Goal: Task Accomplishment & Management: Complete application form

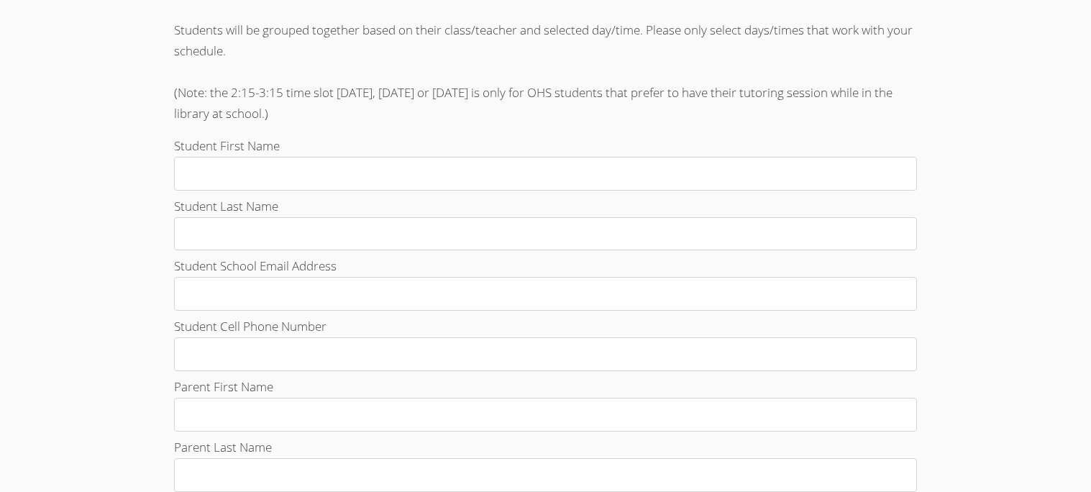
scroll to position [259, 0]
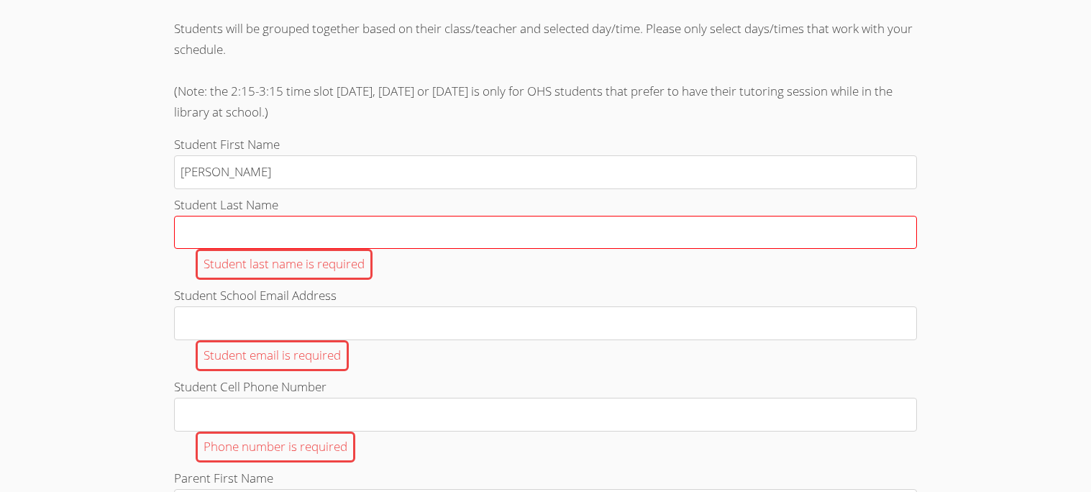
type input "[PERSON_NAME]"
click at [472, 241] on input "Student Last Name Student last name is required" at bounding box center [545, 233] width 743 height 34
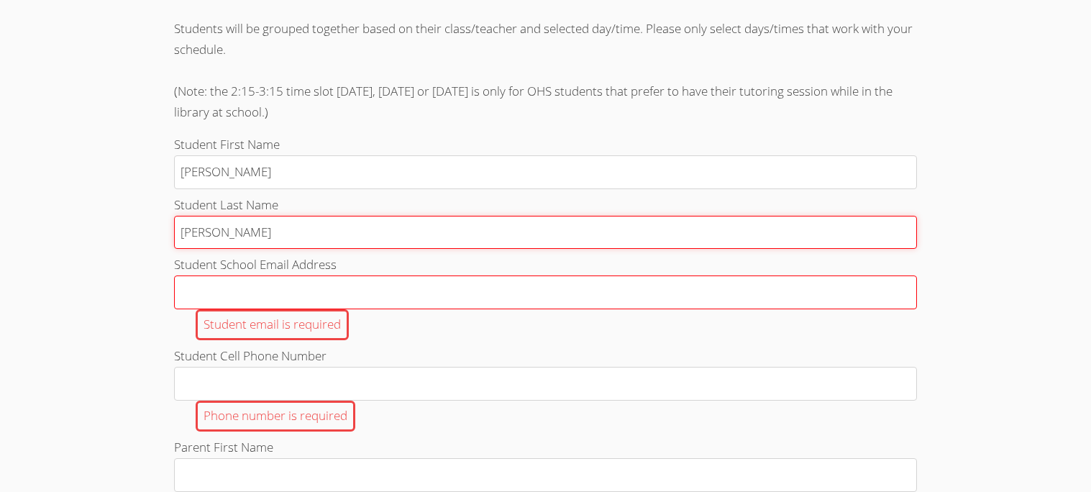
type input "[PERSON_NAME]"
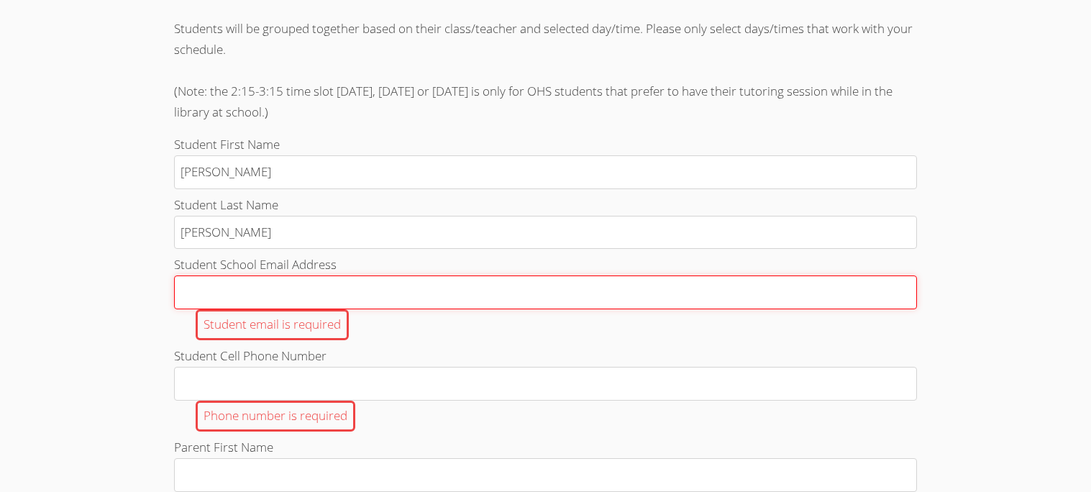
click at [486, 294] on input "Student School Email Address Student email is required" at bounding box center [545, 293] width 743 height 34
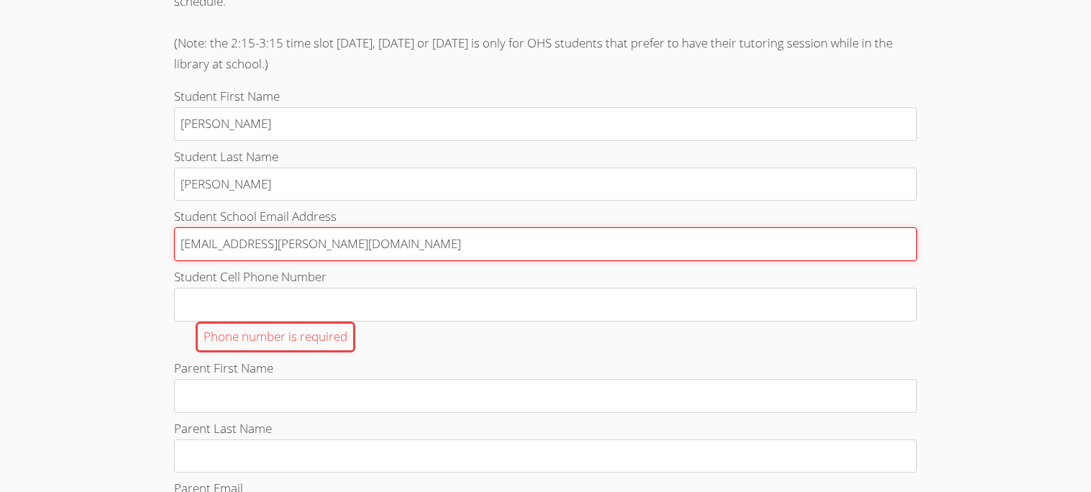
scroll to position [330, 0]
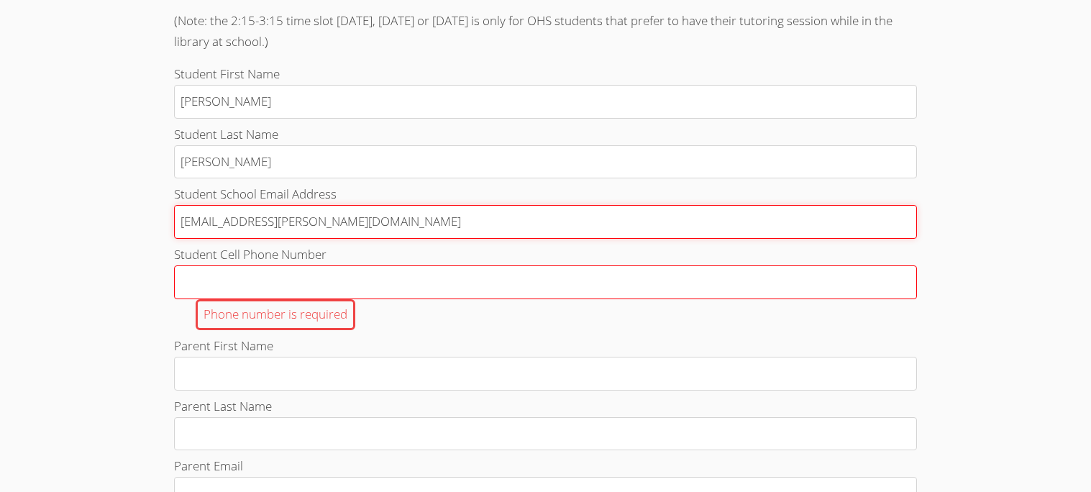
type input "[EMAIL_ADDRESS][PERSON_NAME][DOMAIN_NAME]"
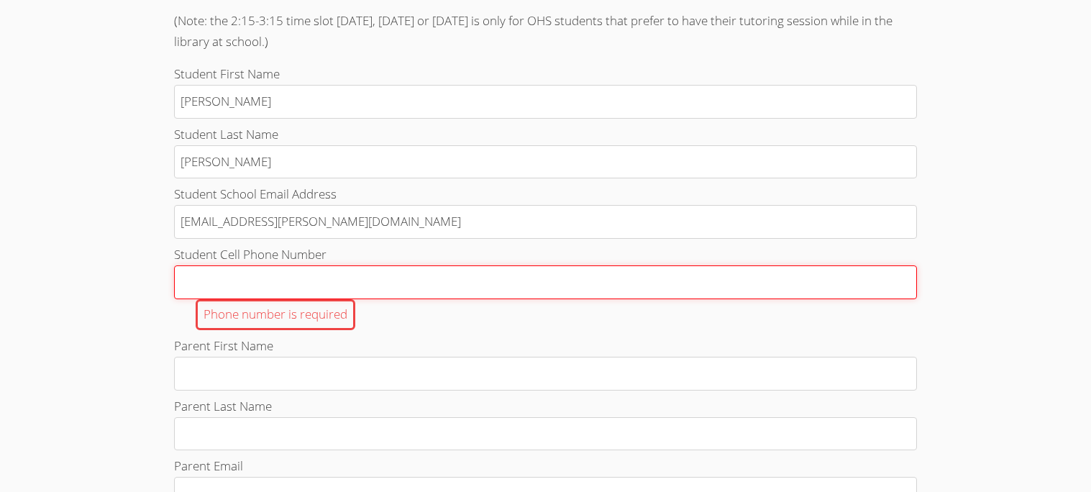
click at [358, 294] on input "Student Cell Phone Number Phone number is required" at bounding box center [545, 282] width 743 height 34
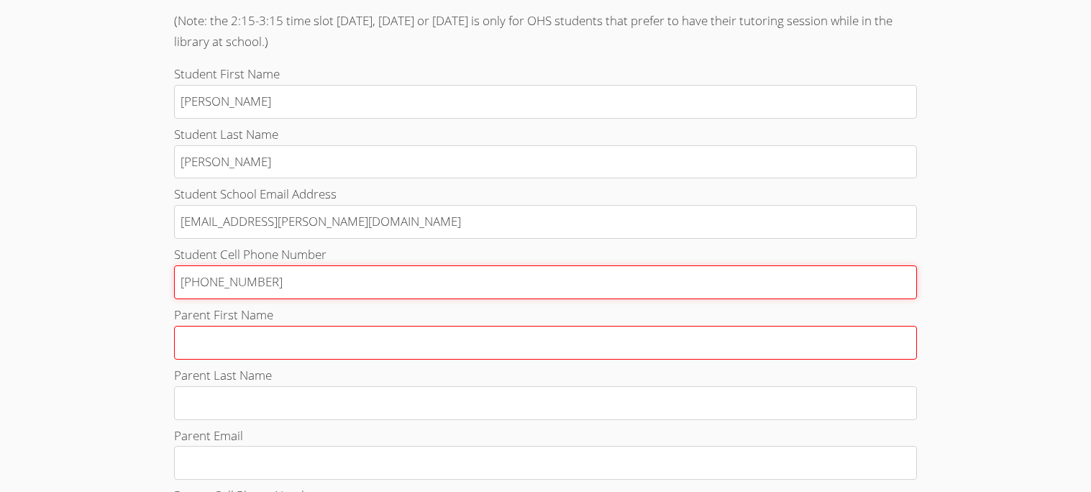
type input "[PHONE_NUMBER]"
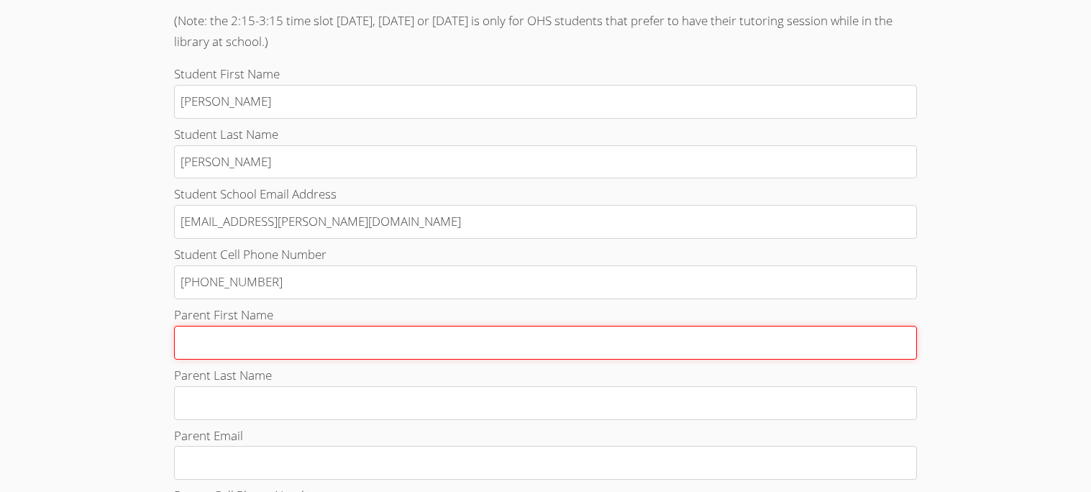
click at [301, 345] on input "Parent First Name" at bounding box center [545, 343] width 743 height 34
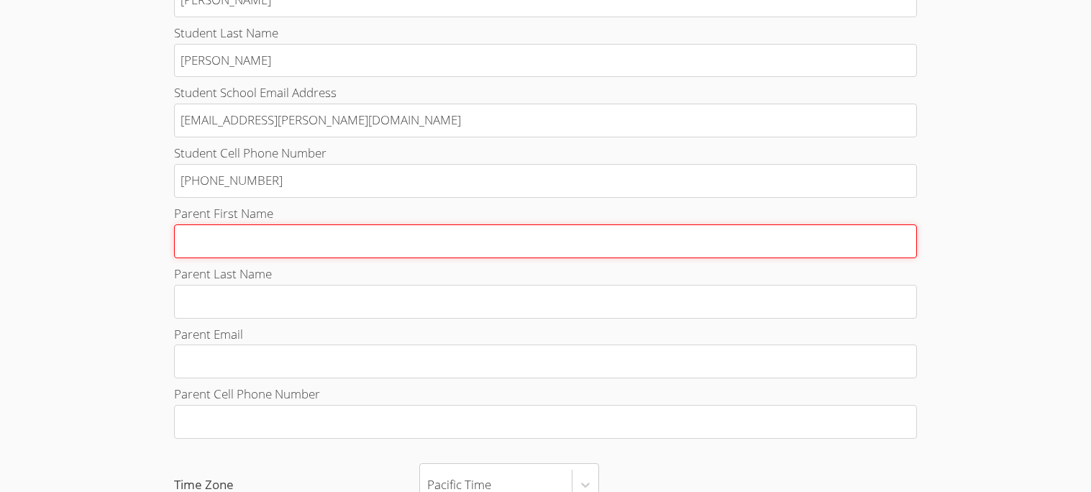
scroll to position [463, 0]
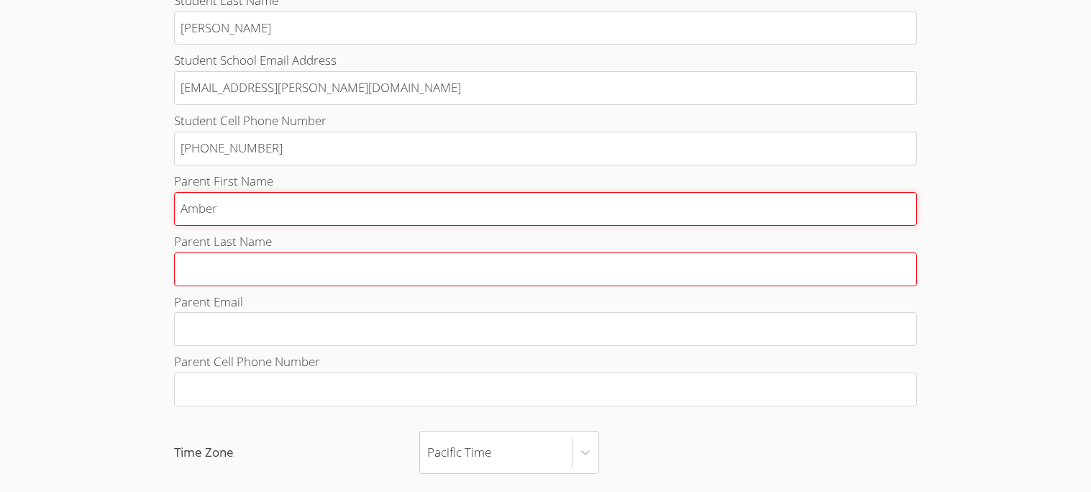
type input "Amber"
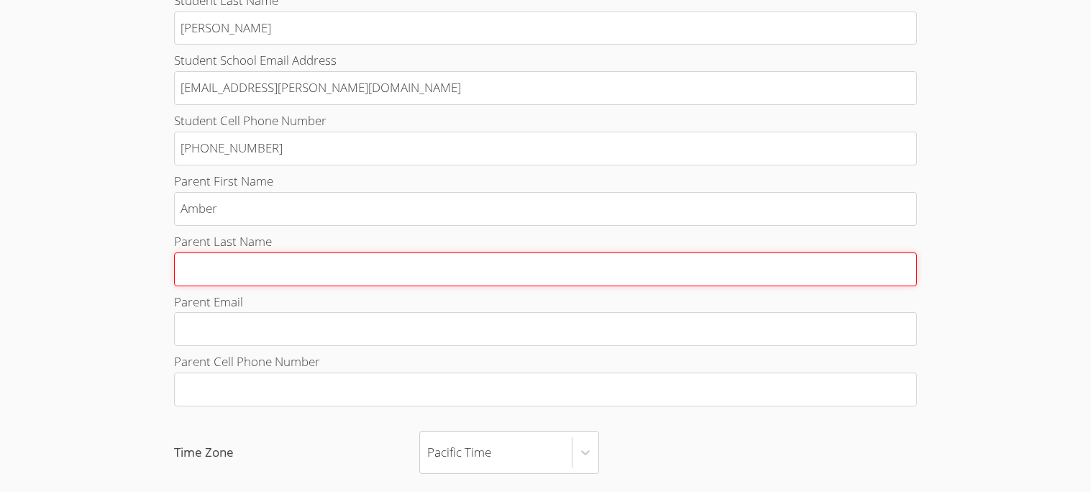
click at [223, 280] on input "Parent Last Name" at bounding box center [545, 270] width 743 height 34
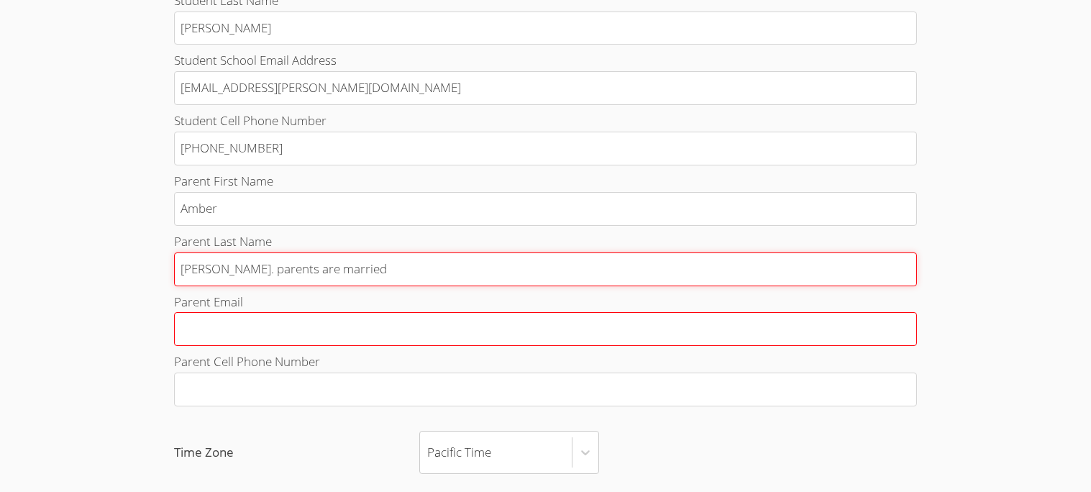
type input "[PERSON_NAME]. parents are married"
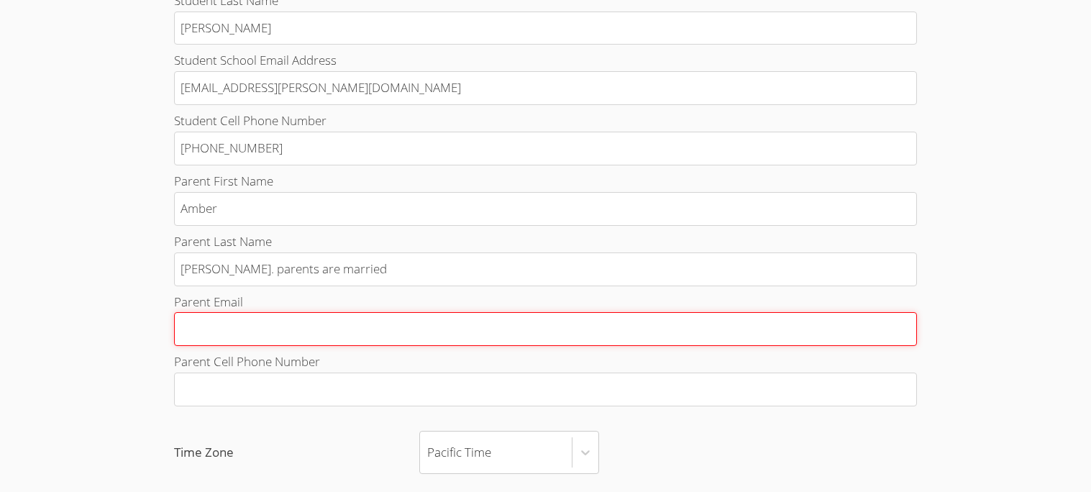
click at [212, 325] on input "Parent Email" at bounding box center [545, 329] width 743 height 34
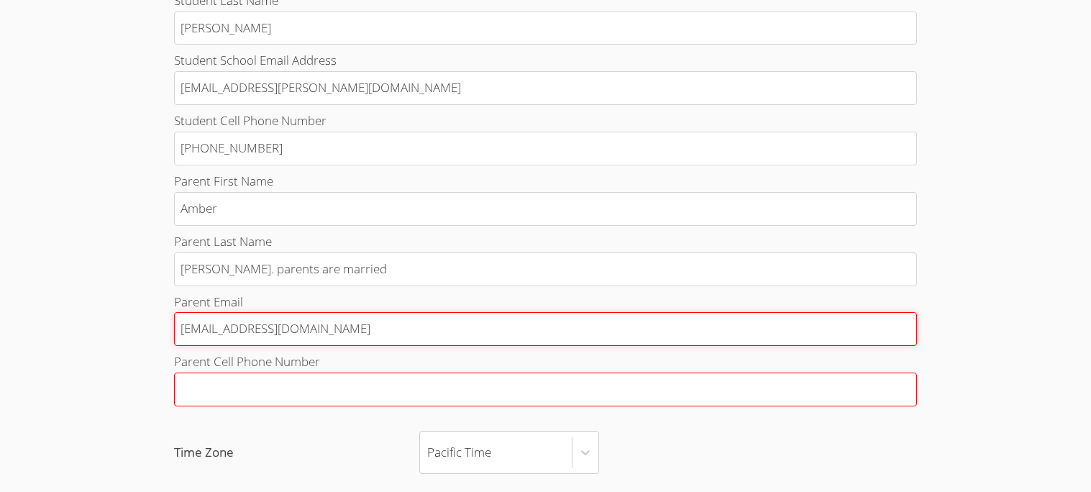
type input "[EMAIL_ADDRESS][DOMAIN_NAME]"
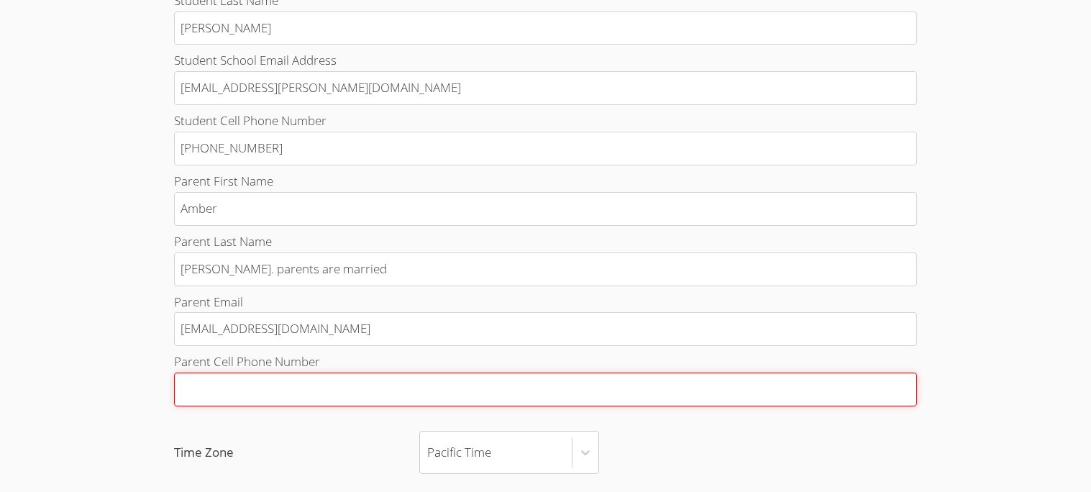
click at [271, 381] on input "Parent Cell Phone Number" at bounding box center [545, 390] width 743 height 34
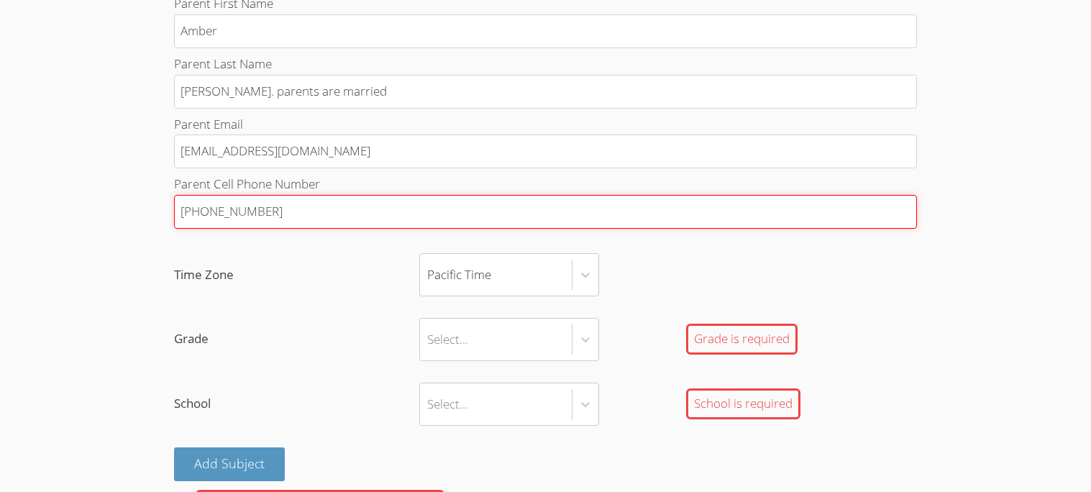
scroll to position [642, 0]
type input "[PHONE_NUMBER]"
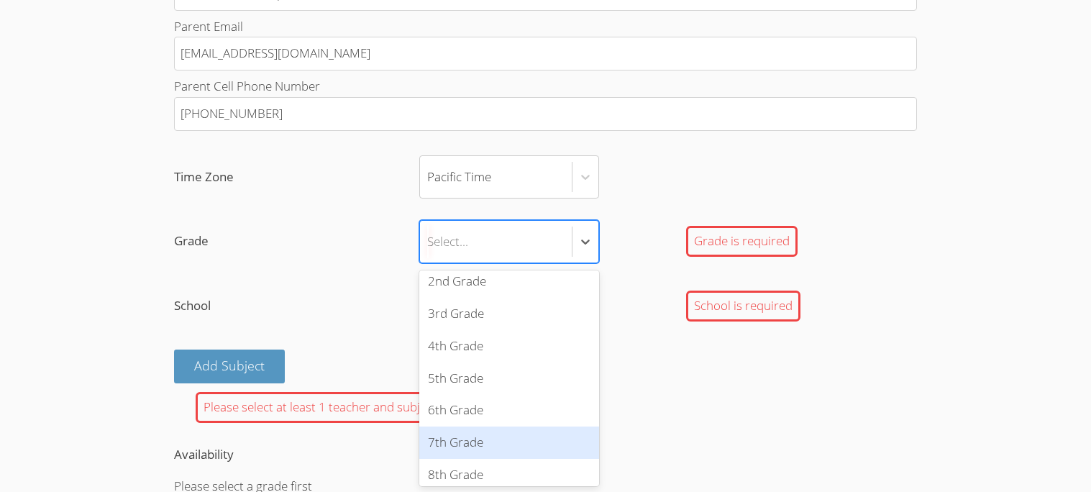
scroll to position [81, 0]
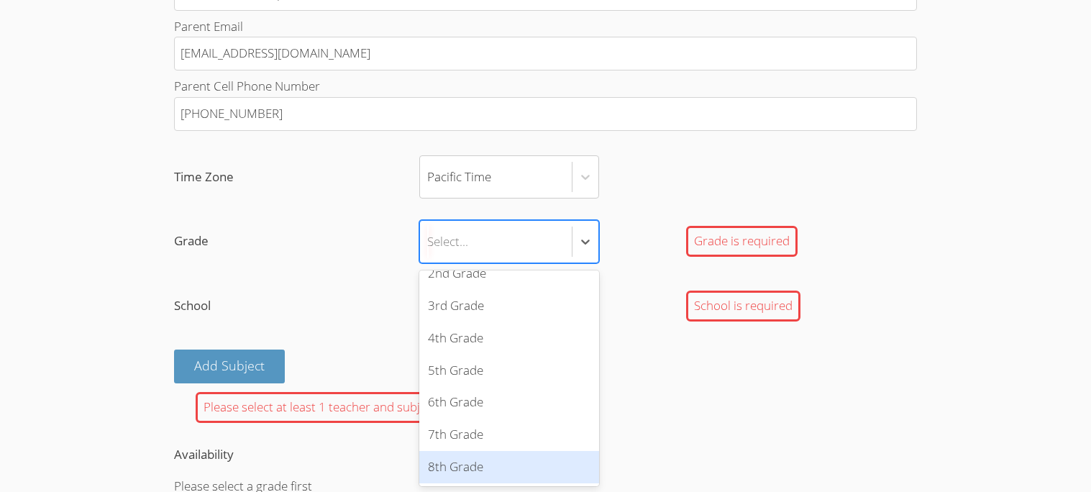
click at [478, 469] on div "8th Grade" at bounding box center [509, 467] width 180 height 32
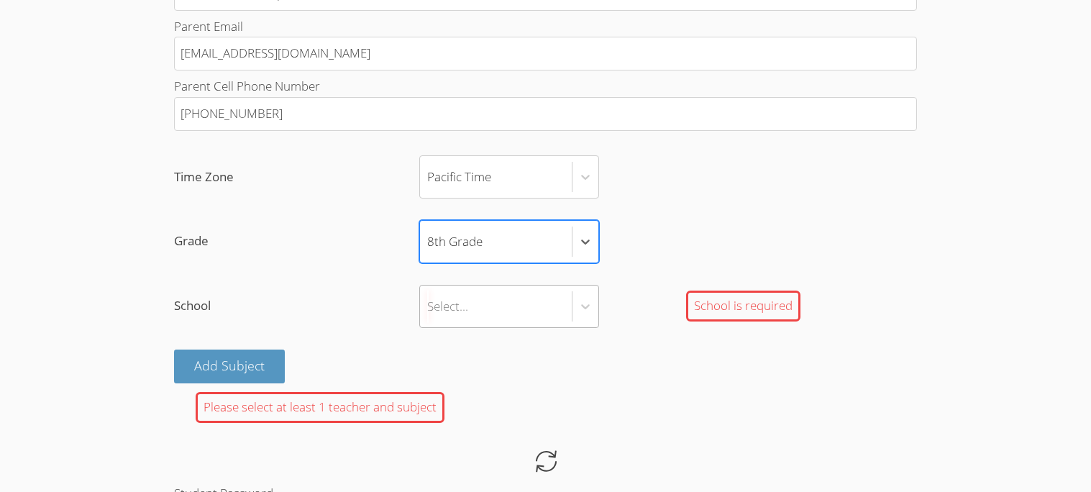
click at [471, 314] on div "Select..." at bounding box center [496, 307] width 152 height 42
click at [429, 314] on input "School Select... School is required" at bounding box center [427, 306] width 1 height 33
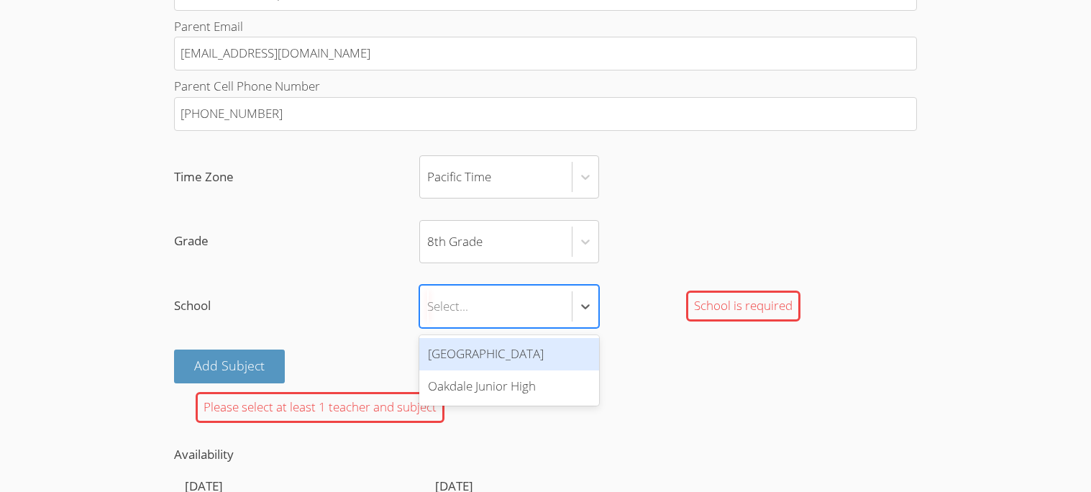
click at [553, 350] on div "[GEOGRAPHIC_DATA]" at bounding box center [509, 354] width 180 height 32
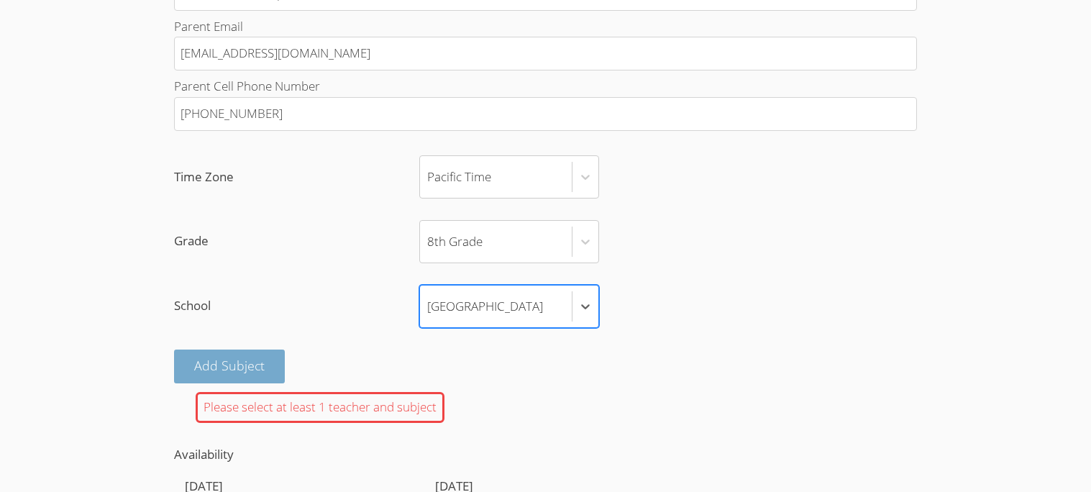
click at [273, 369] on button "Add Subject" at bounding box center [229, 367] width 111 height 34
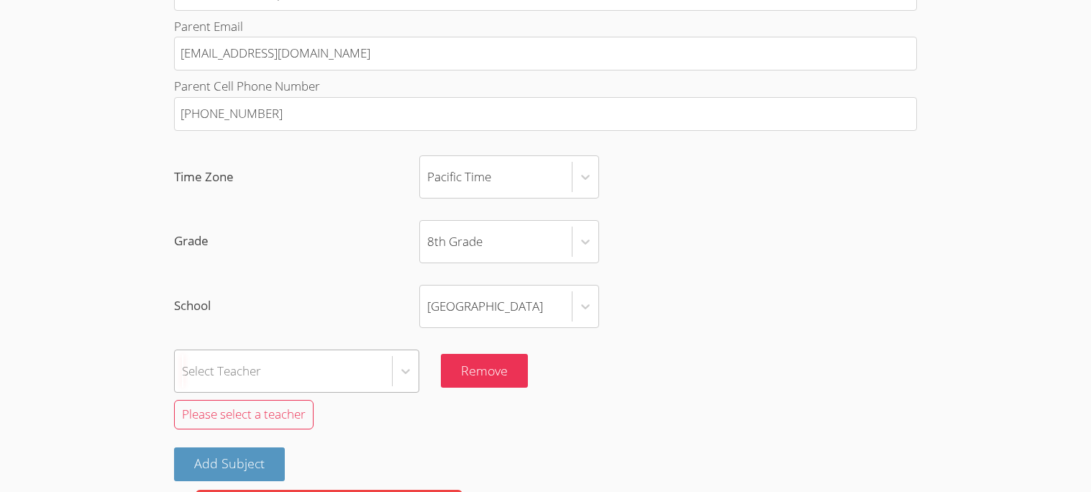
click at [330, 379] on div "Select Teacher" at bounding box center [283, 371] width 217 height 42
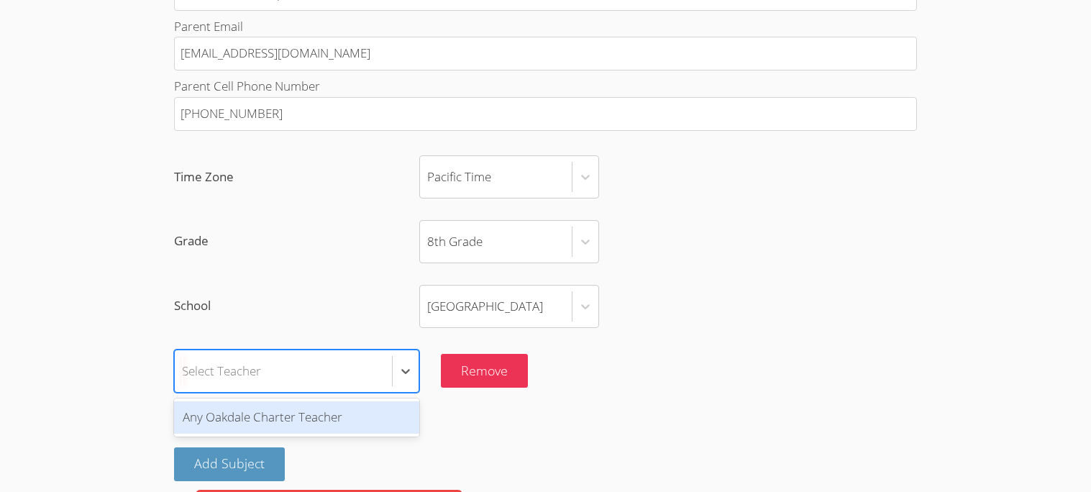
click at [353, 426] on div "Any Oakdale Charter Teacher" at bounding box center [296, 417] width 245 height 32
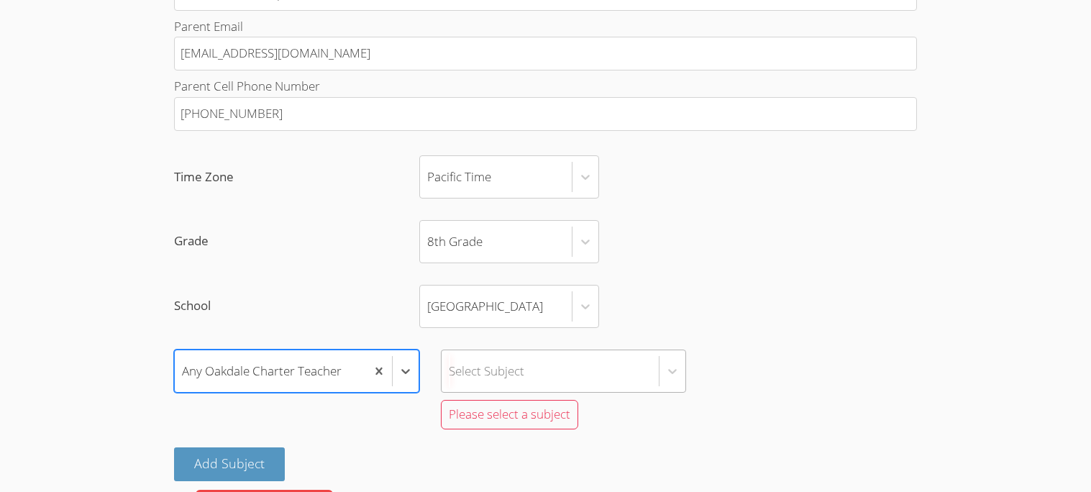
click at [593, 373] on div "Select Subject" at bounding box center [550, 371] width 217 height 42
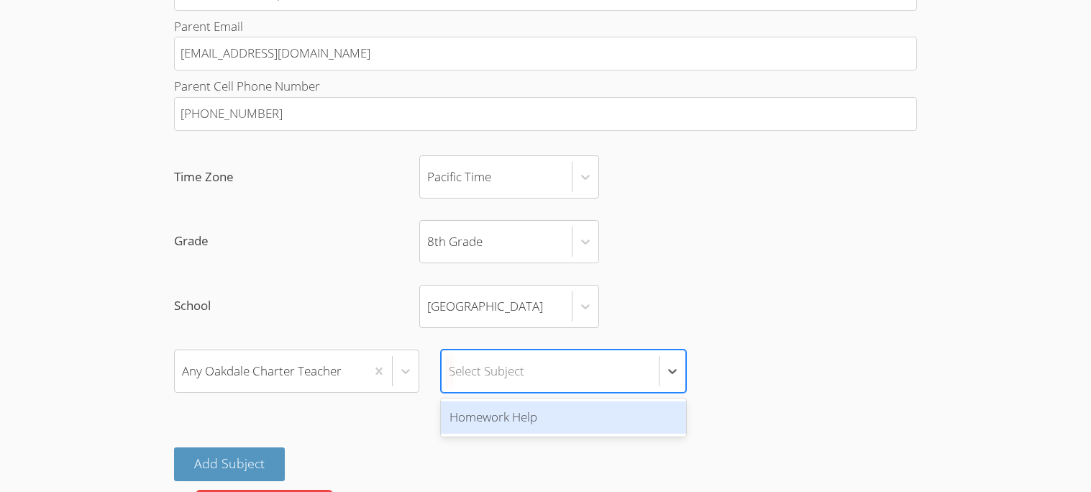
click at [566, 423] on div "Homework Help" at bounding box center [563, 417] width 245 height 32
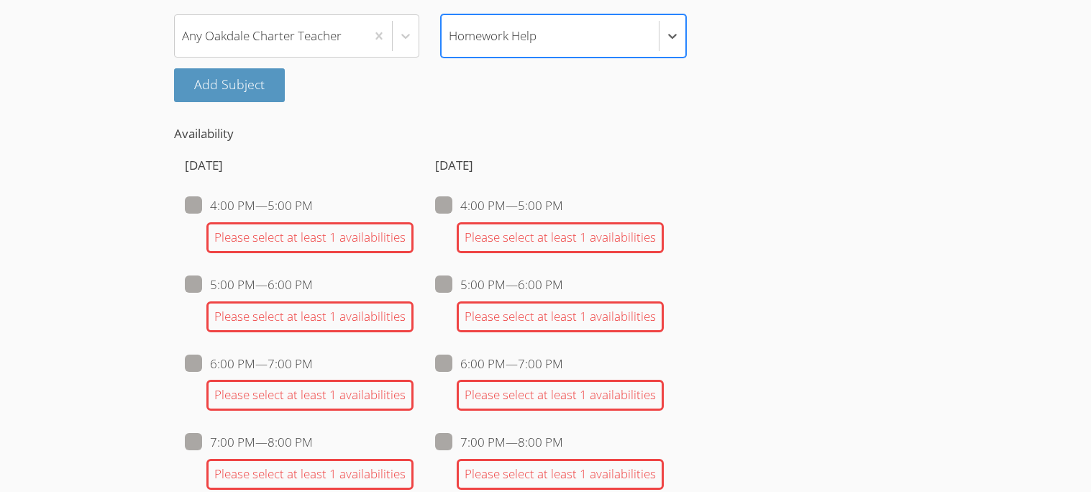
scroll to position [1076, 0]
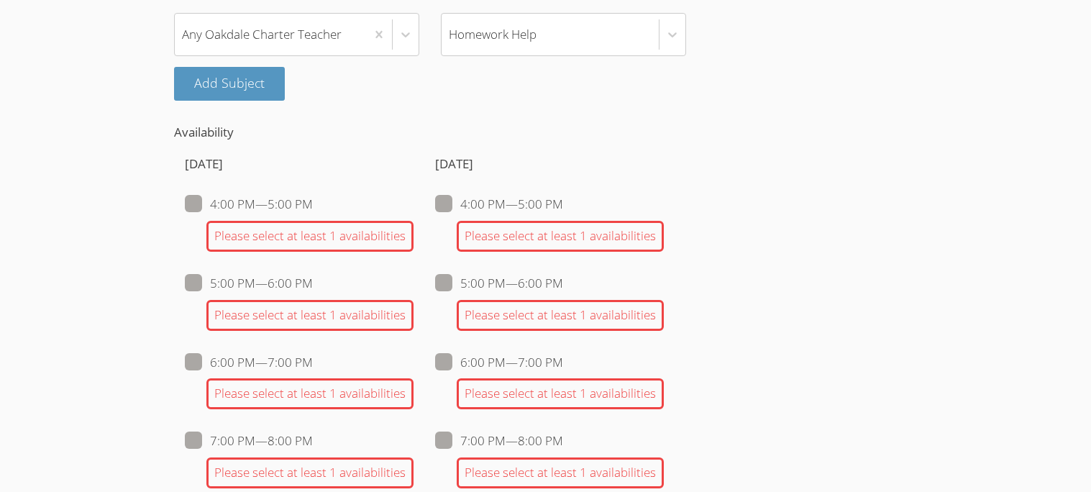
click at [313, 205] on span at bounding box center [313, 204] width 0 height 17
click at [313, 205] on input "4:00 PM — 5:00 PM" at bounding box center [319, 201] width 12 height 12
checkbox input "true"
checkbox input "false"
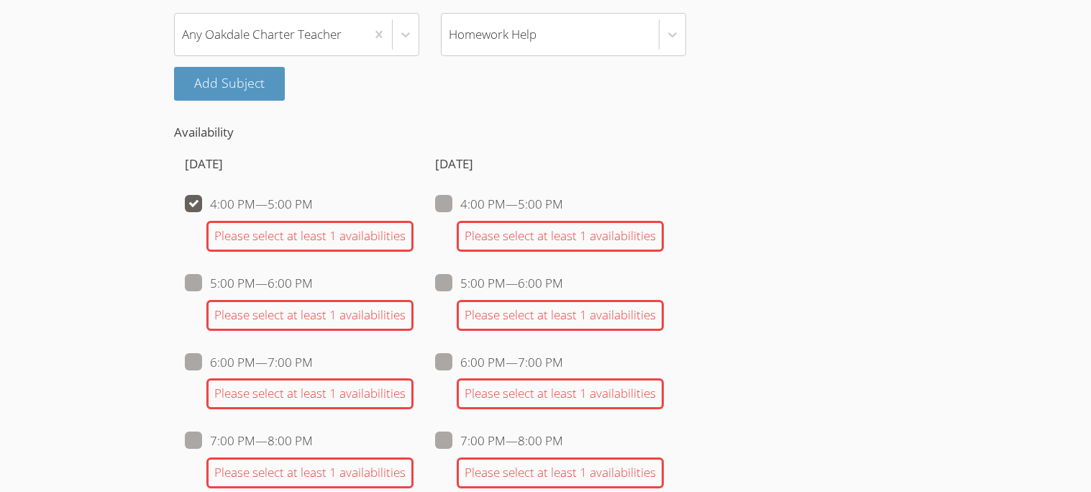
checkbox input "false"
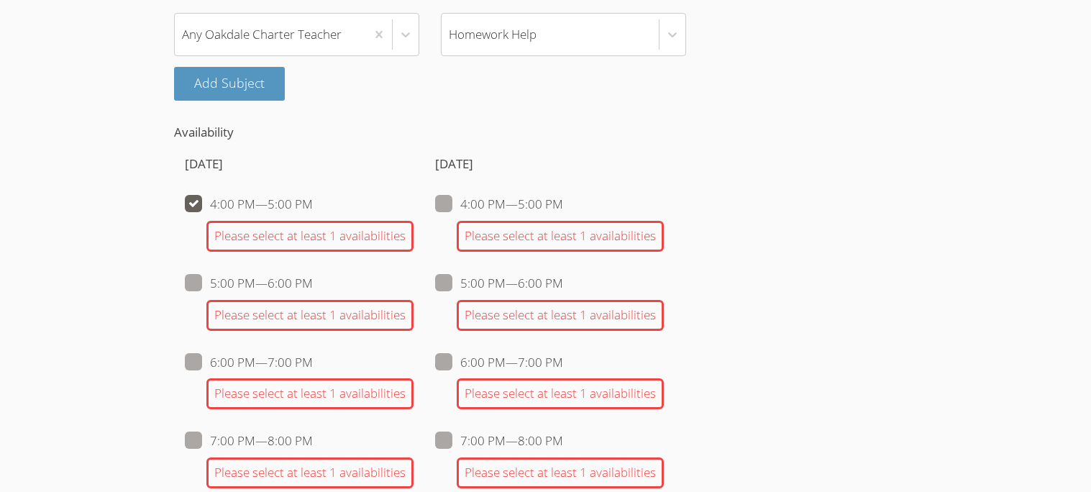
checkbox input "false"
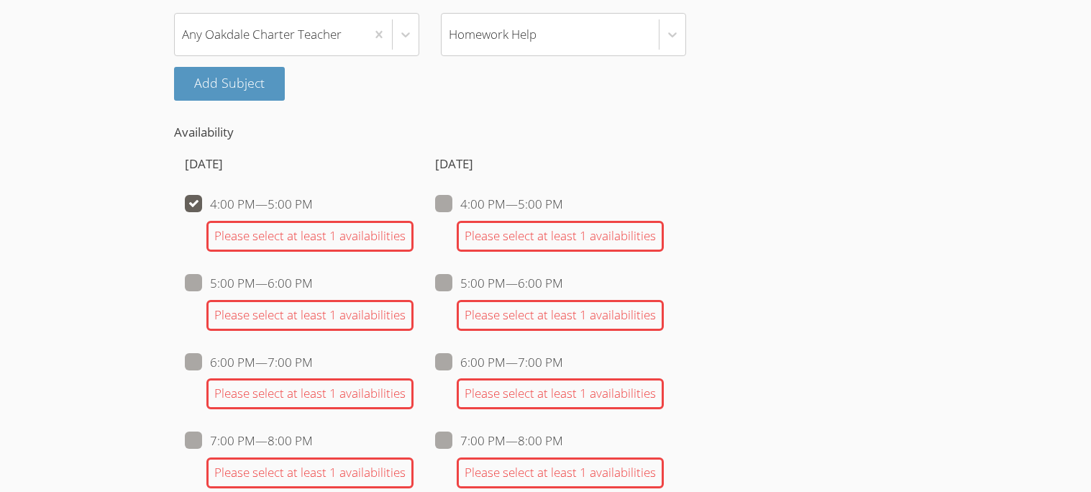
checkbox input "false"
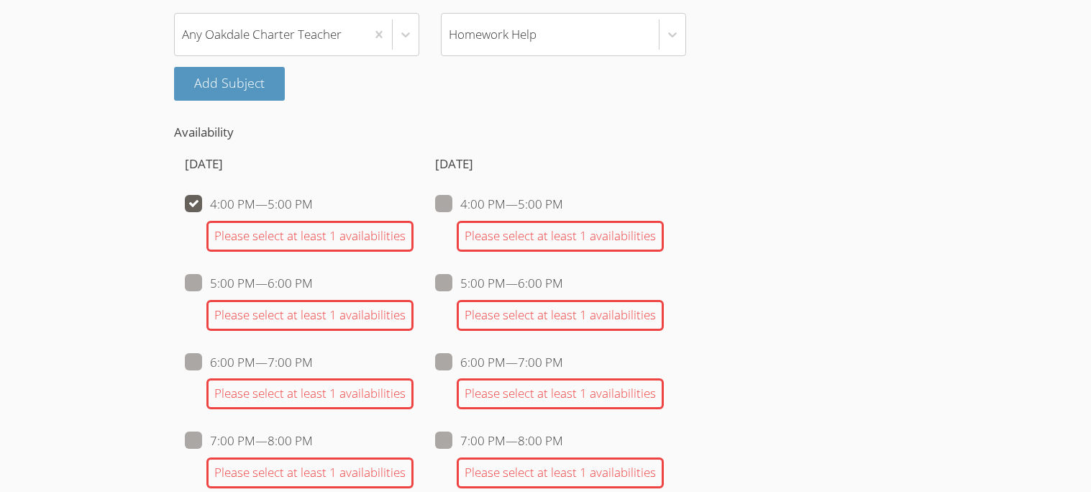
checkbox input "false"
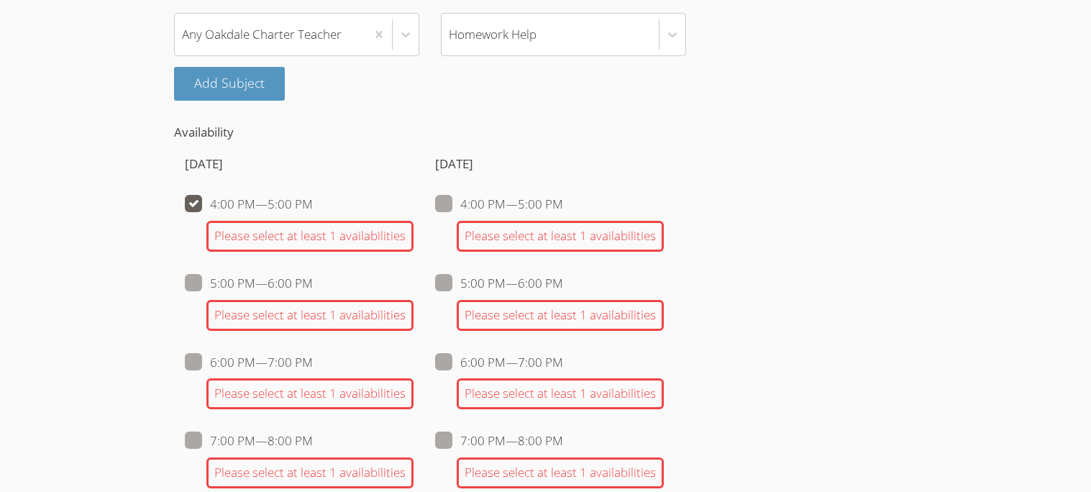
checkbox input "false"
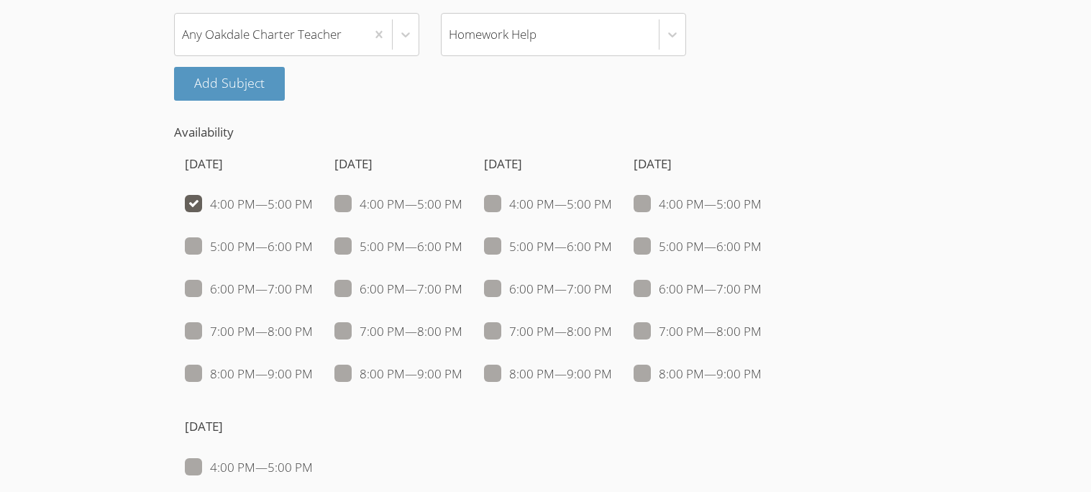
click at [313, 204] on span at bounding box center [313, 204] width 0 height 17
click at [313, 204] on input "4:00 PM — 5:00 PM" at bounding box center [319, 201] width 12 height 12
checkbox input "false"
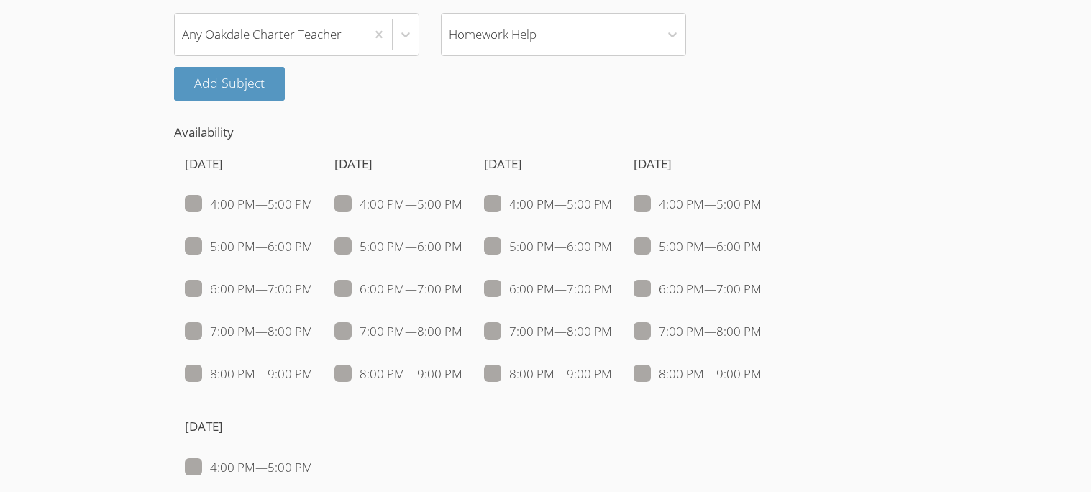
checkbox input "false"
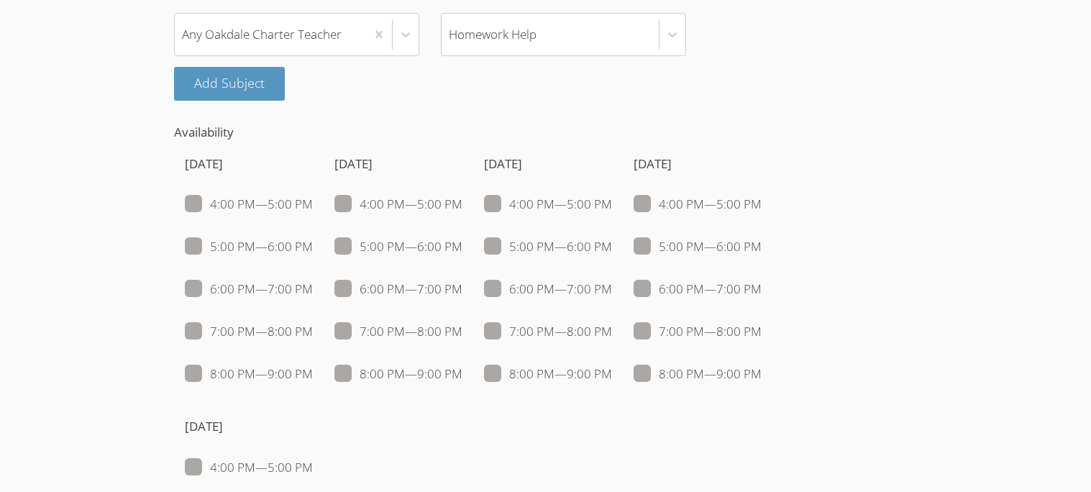
checkbox input "false"
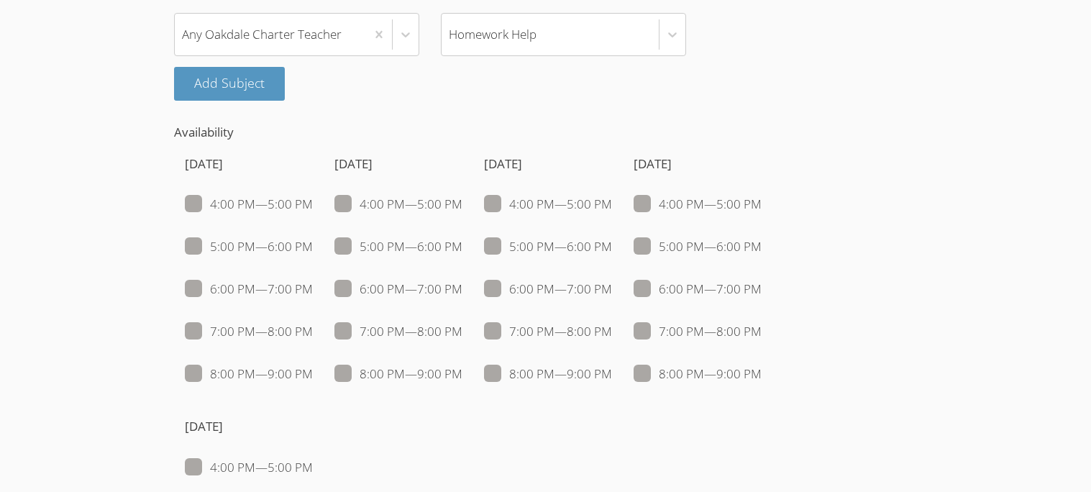
checkbox input "false"
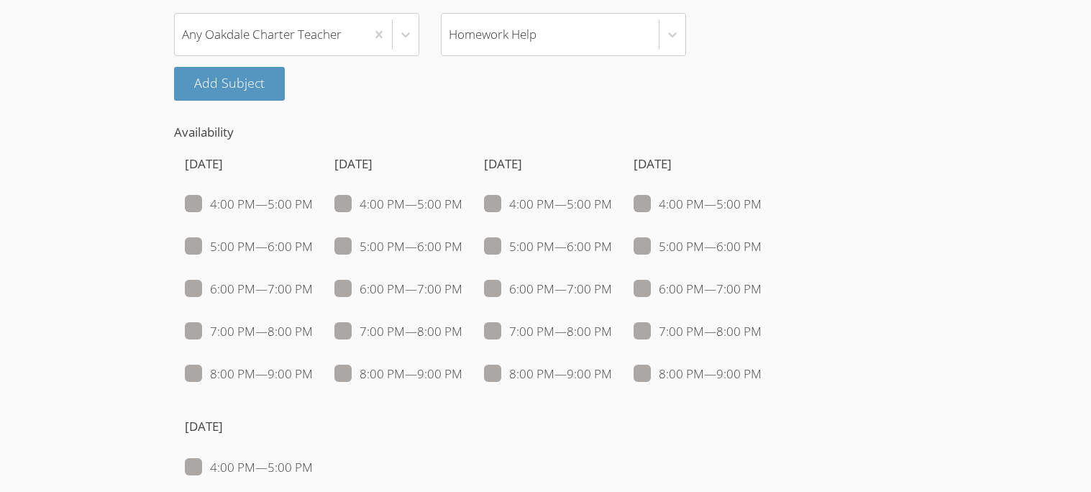
checkbox input "false"
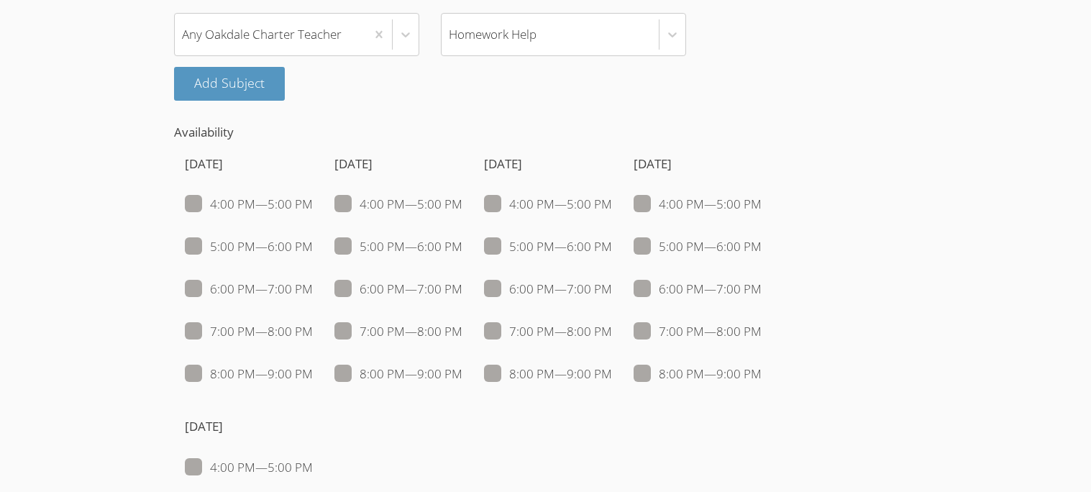
checkbox input "false"
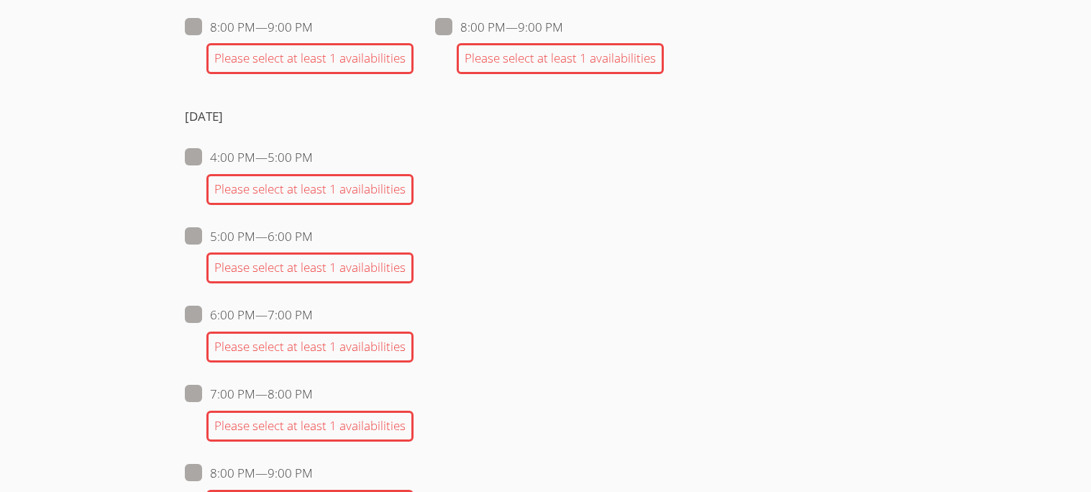
scroll to position [2017, 0]
click at [313, 161] on span at bounding box center [313, 155] width 0 height 17
click at [313, 159] on input "4:00 PM — 5:00 PM" at bounding box center [319, 153] width 12 height 12
checkbox input "true"
checkbox input "false"
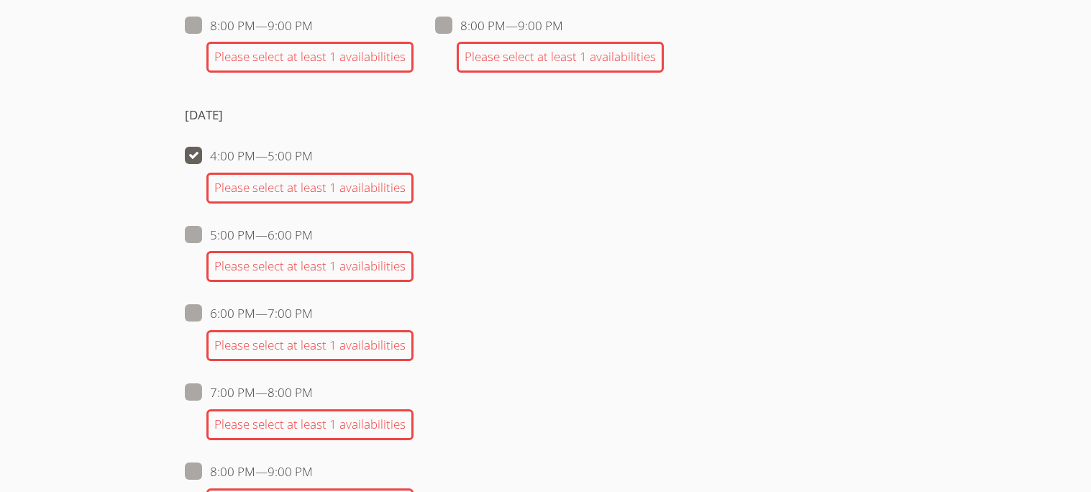
checkbox input "false"
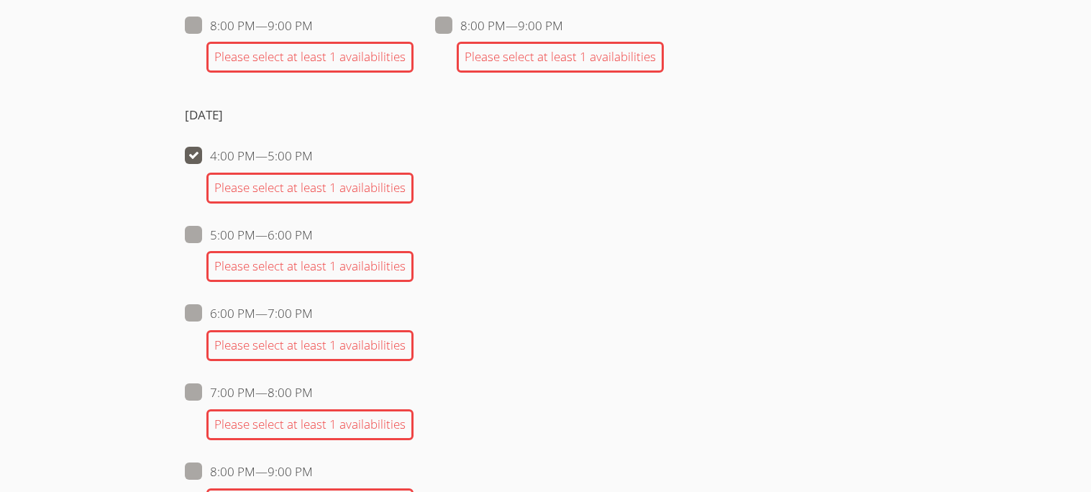
checkbox input "false"
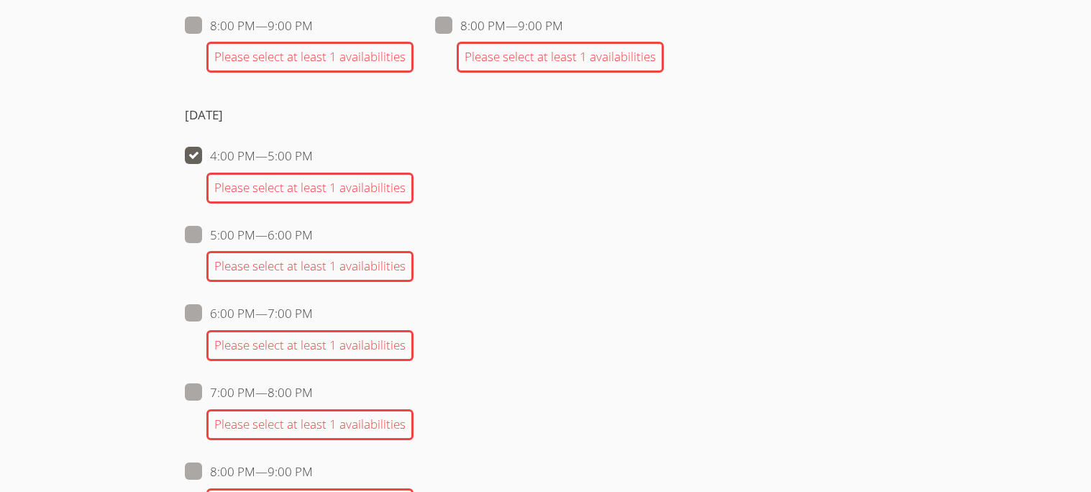
checkbox input "false"
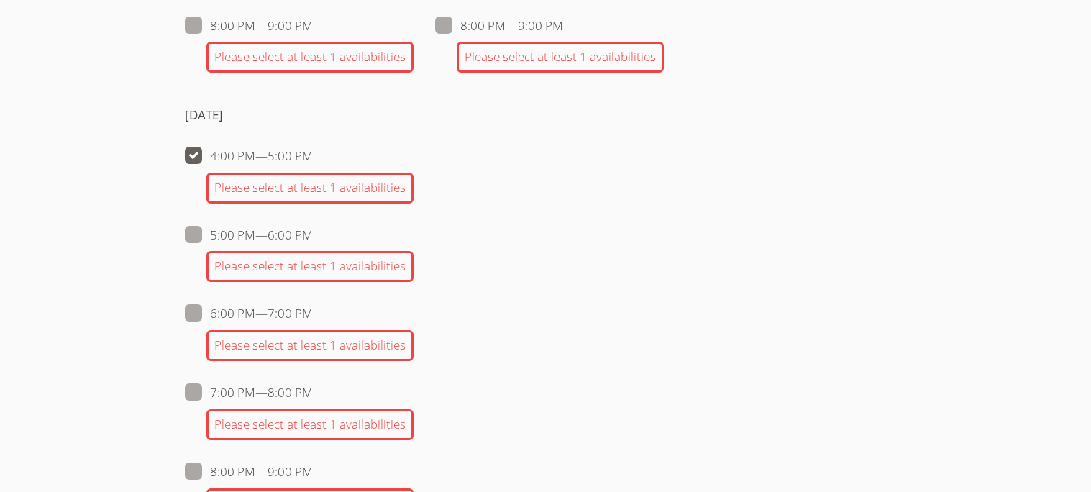
checkbox input "false"
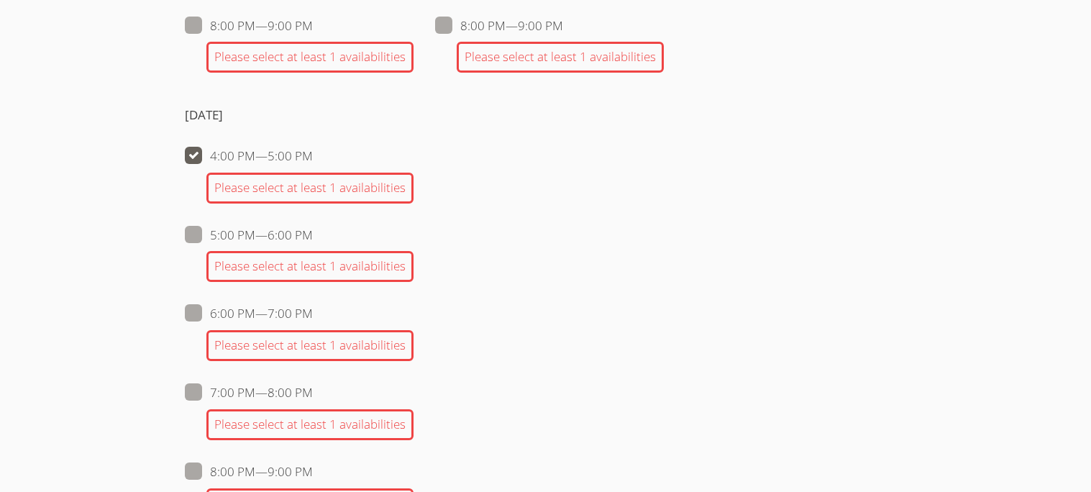
checkbox input "false"
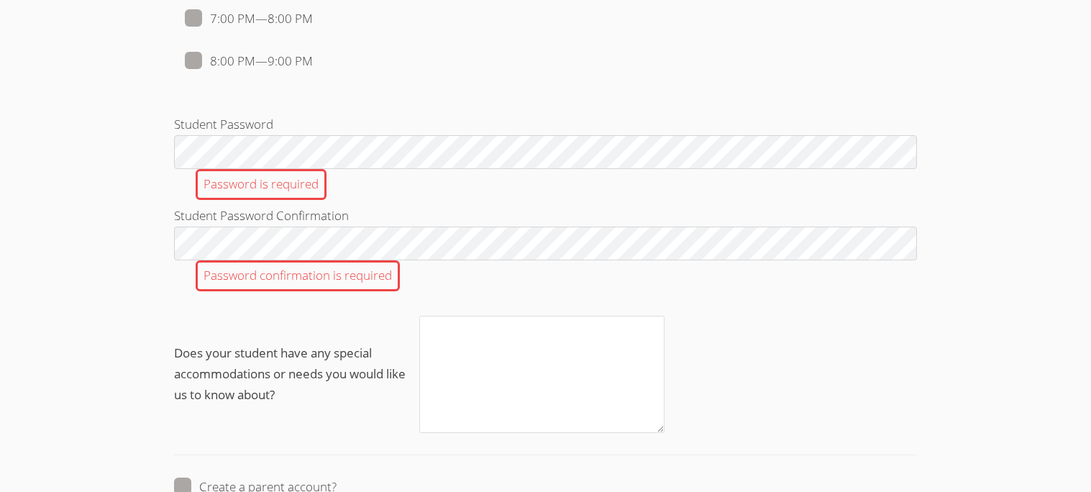
scroll to position [1656, 0]
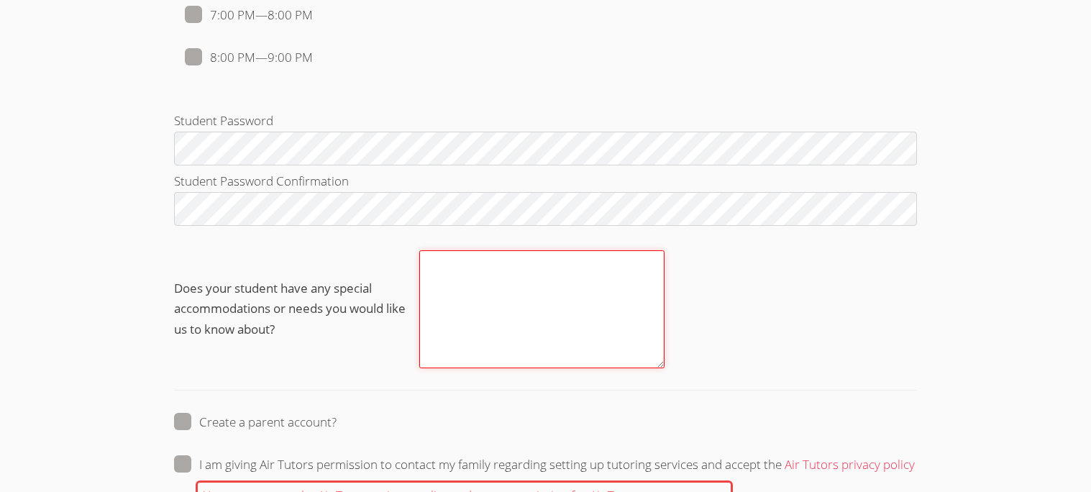
click at [494, 308] on textarea "Does your student have any special accommodations or needs you would like us to…" at bounding box center [541, 308] width 245 height 117
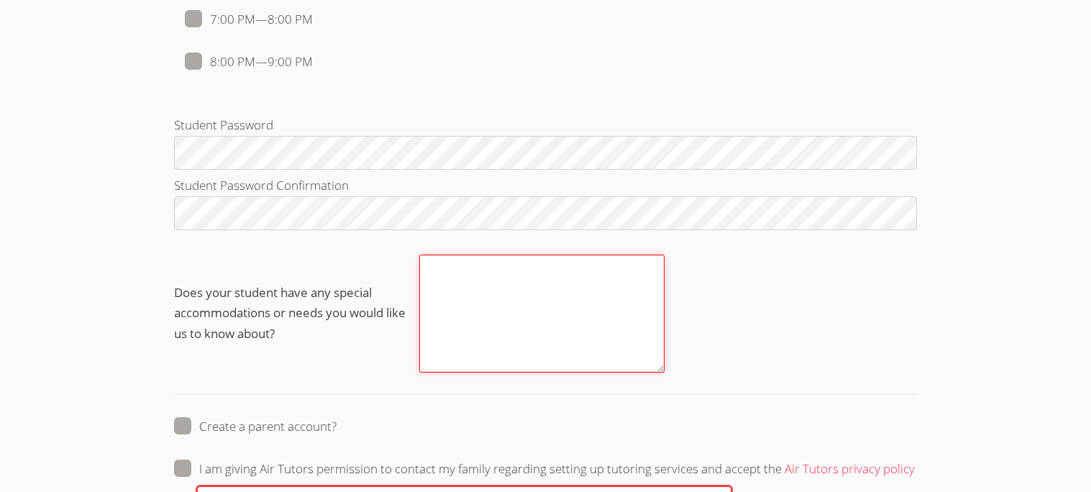
scroll to position [1653, 0]
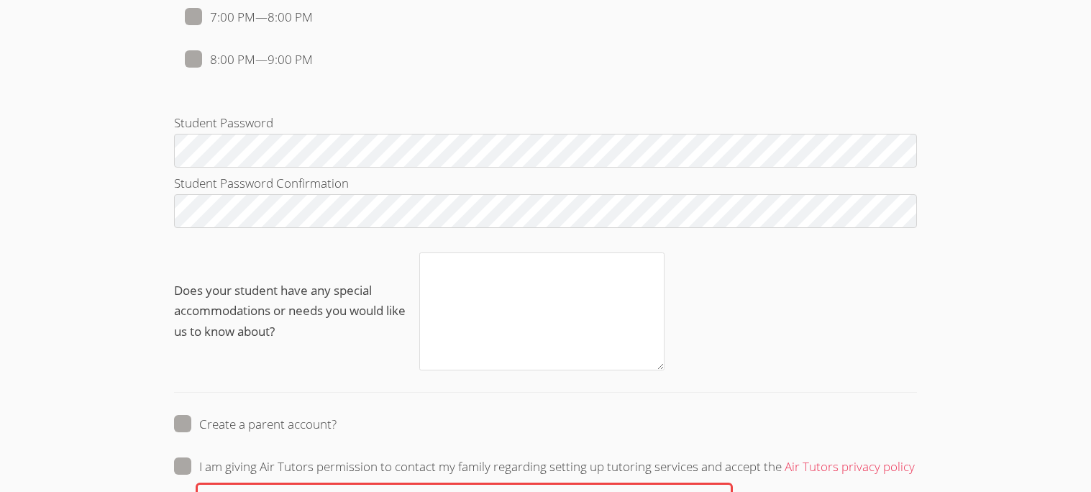
click at [407, 340] on span "Does your student have any special accommodations or needs you would like us to…" at bounding box center [296, 312] width 245 height 63
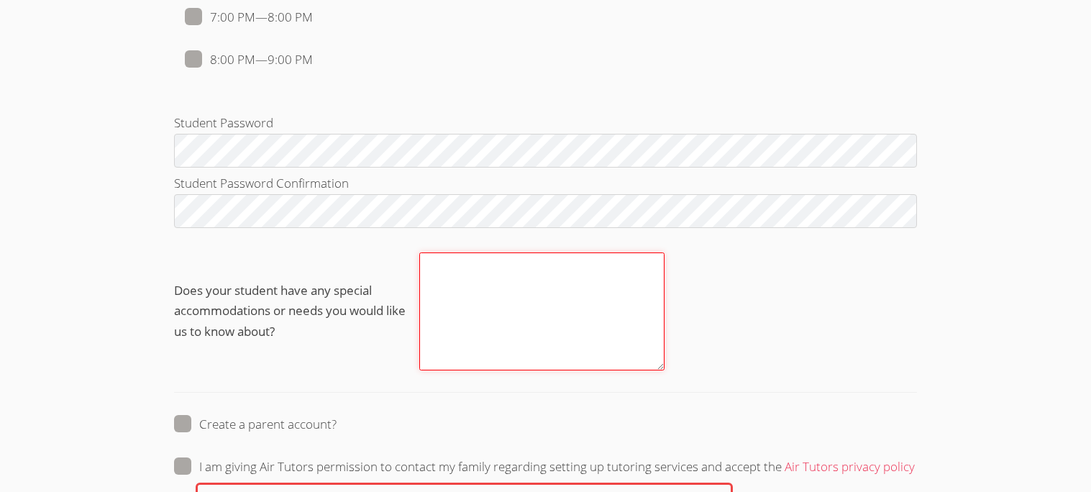
click at [419, 340] on textarea "Does your student have any special accommodations or needs you would like us to…" at bounding box center [541, 311] width 245 height 117
